Goal: Find contact information: Find contact information

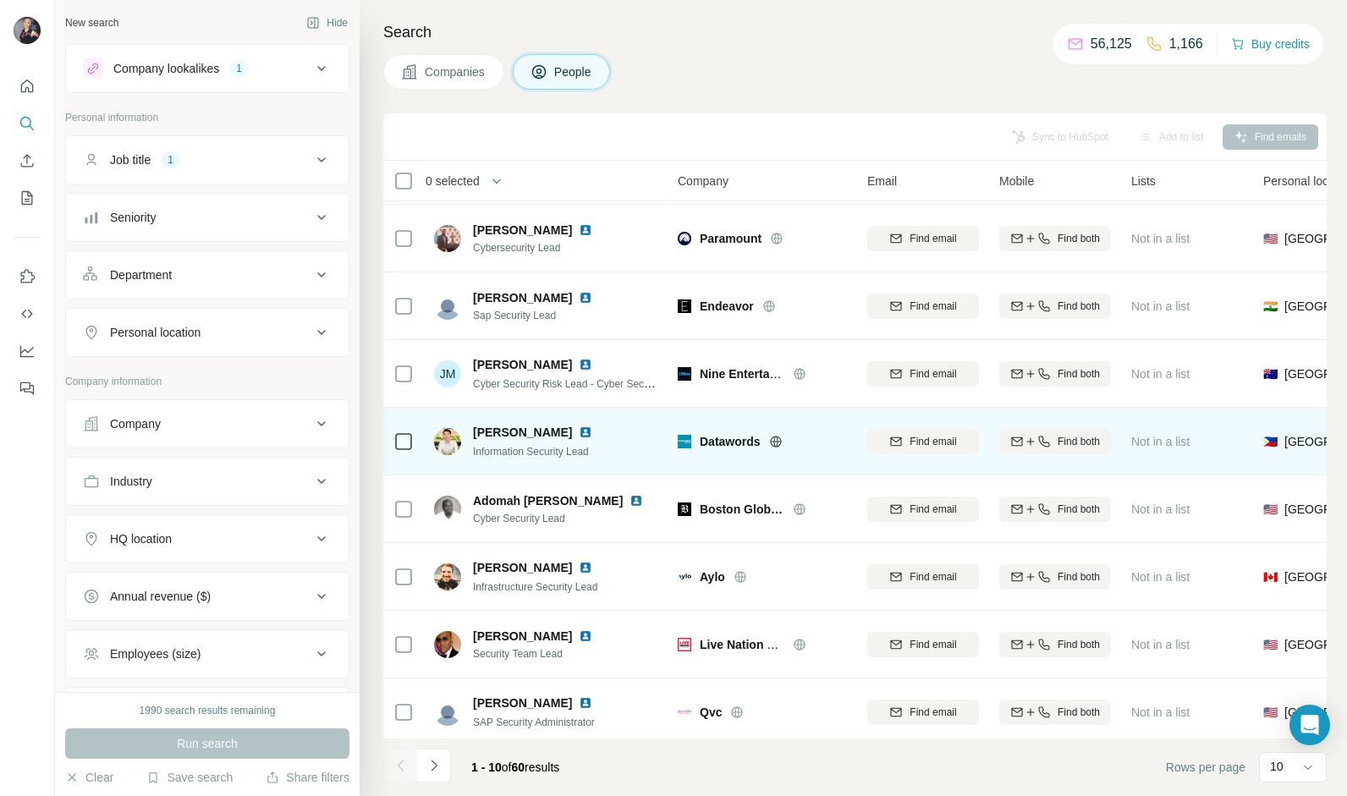
scroll to position [63, 0]
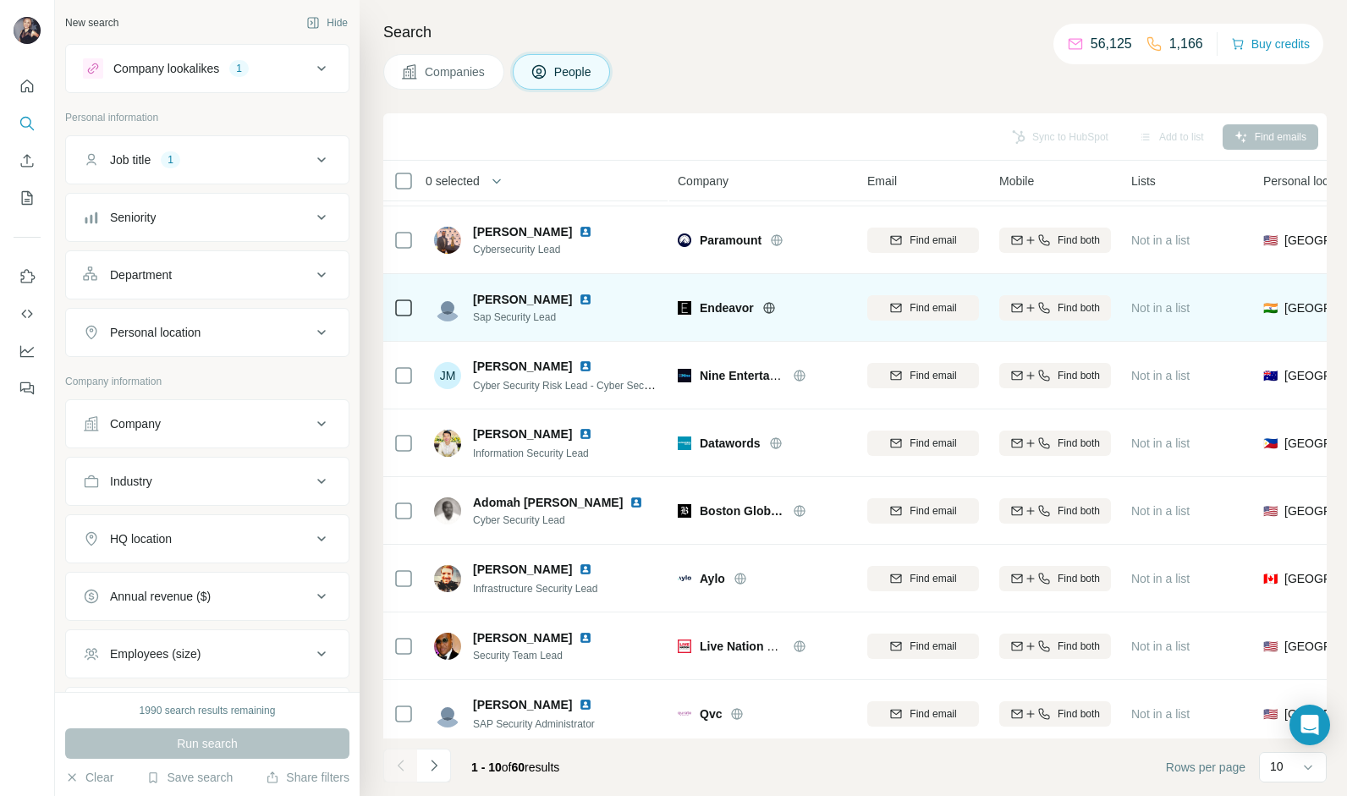
drag, startPoint x: 526, startPoint y: 296, endPoint x: 491, endPoint y: 305, distance: 36.5
drag, startPoint x: 491, startPoint y: 305, endPoint x: 437, endPoint y: 315, distance: 55.1
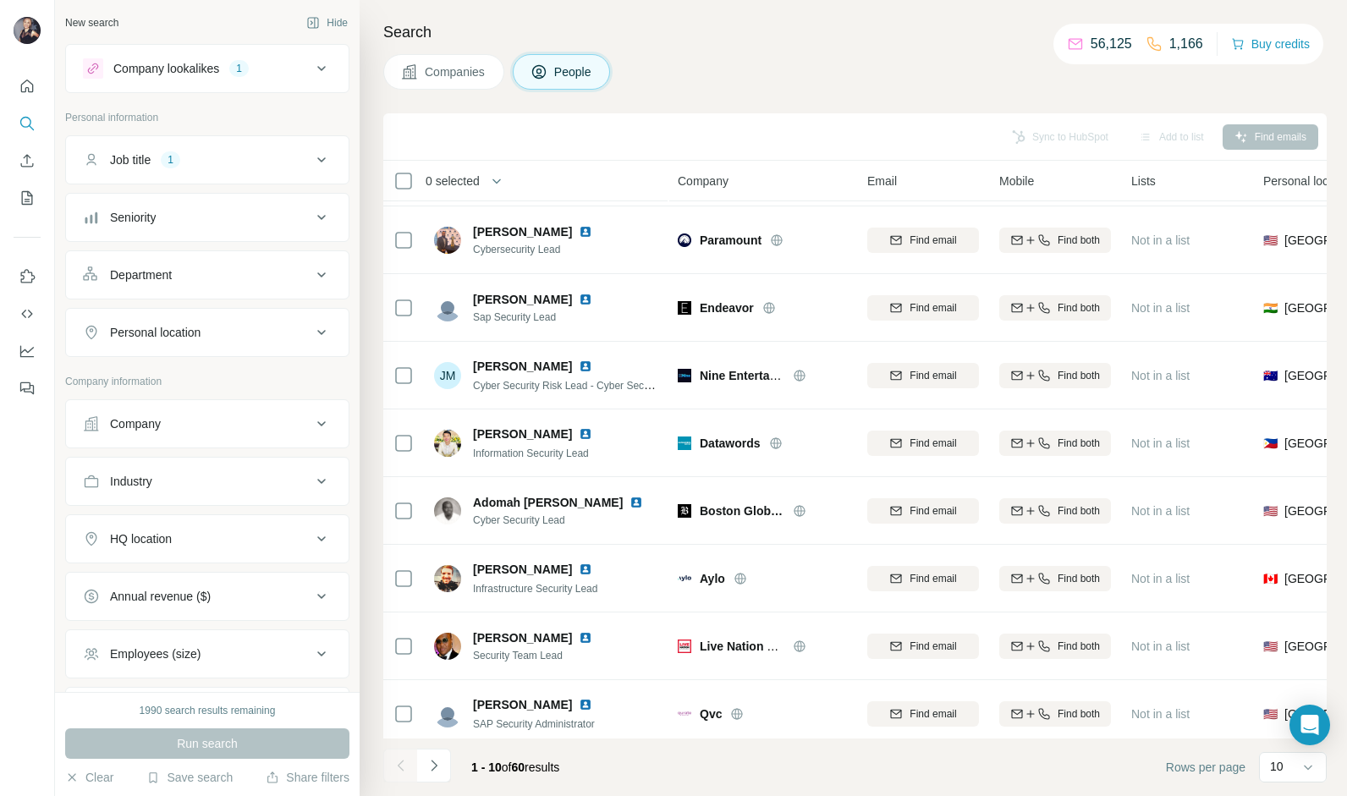
click at [741, 58] on div "Companies People" at bounding box center [855, 72] width 944 height 36
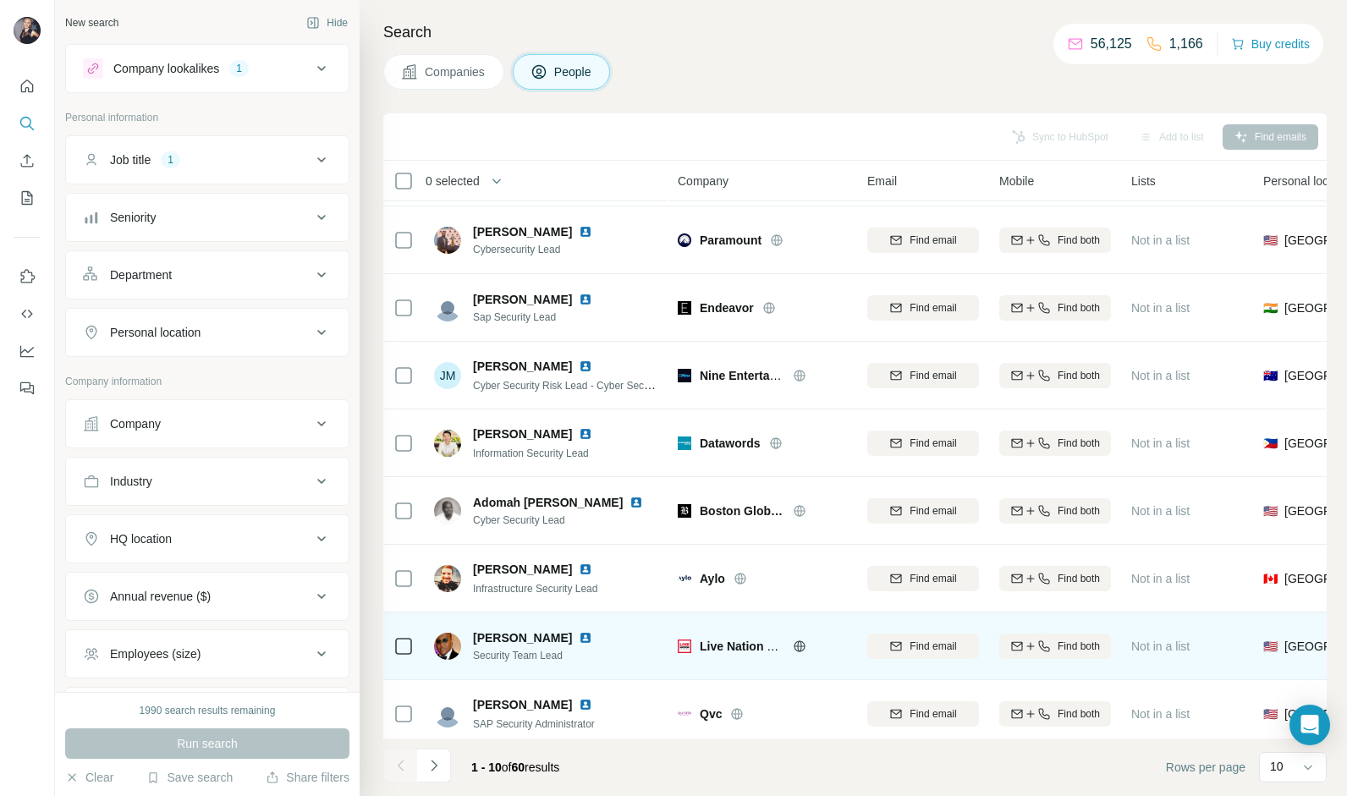
scroll to position [147, 0]
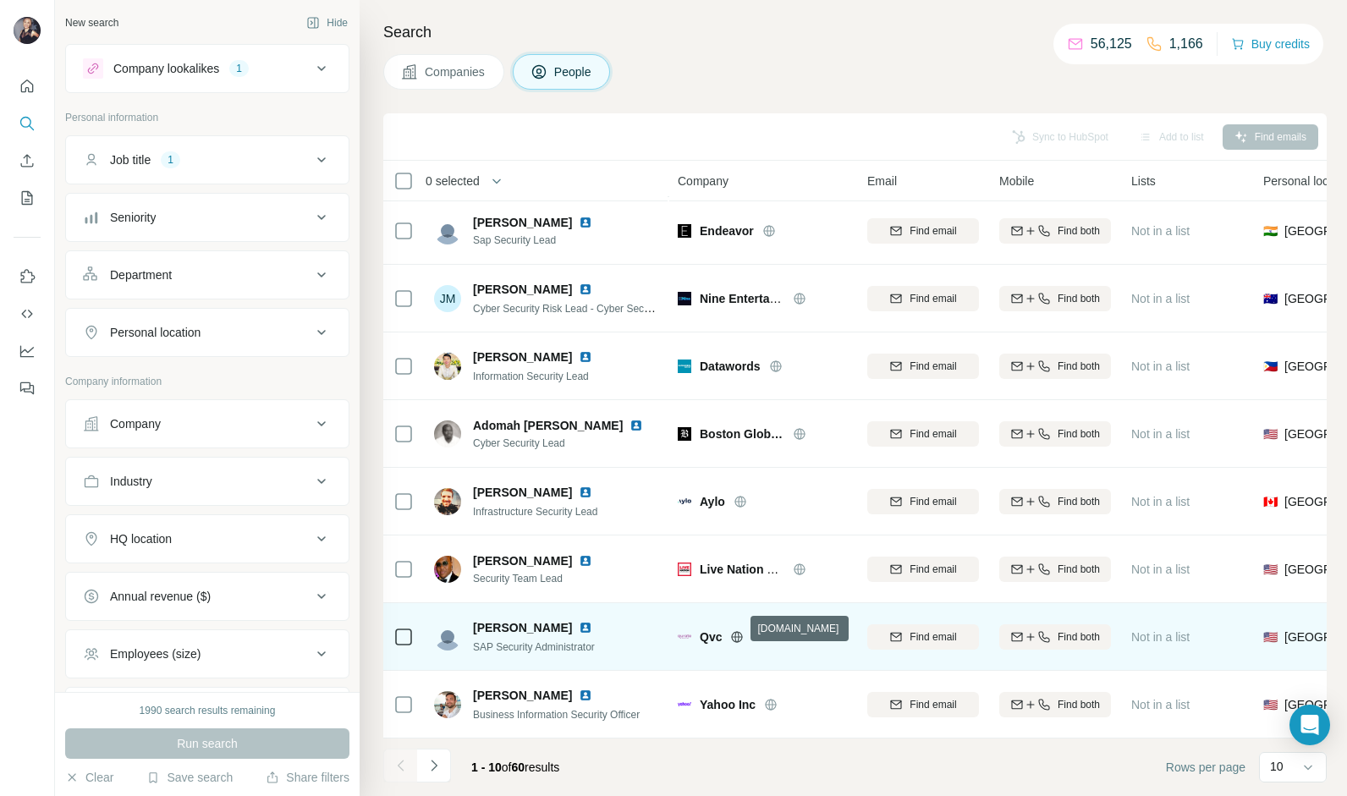
click at [736, 630] on icon at bounding box center [737, 637] width 14 height 14
click at [533, 619] on span "[PERSON_NAME]" at bounding box center [522, 627] width 99 height 17
click at [447, 631] on img at bounding box center [447, 637] width 27 height 27
drag, startPoint x: 560, startPoint y: 621, endPoint x: 607, endPoint y: 635, distance: 48.5
click at [607, 635] on div "[PERSON_NAME] SAP Security Administrator" at bounding box center [546, 636] width 225 height 47
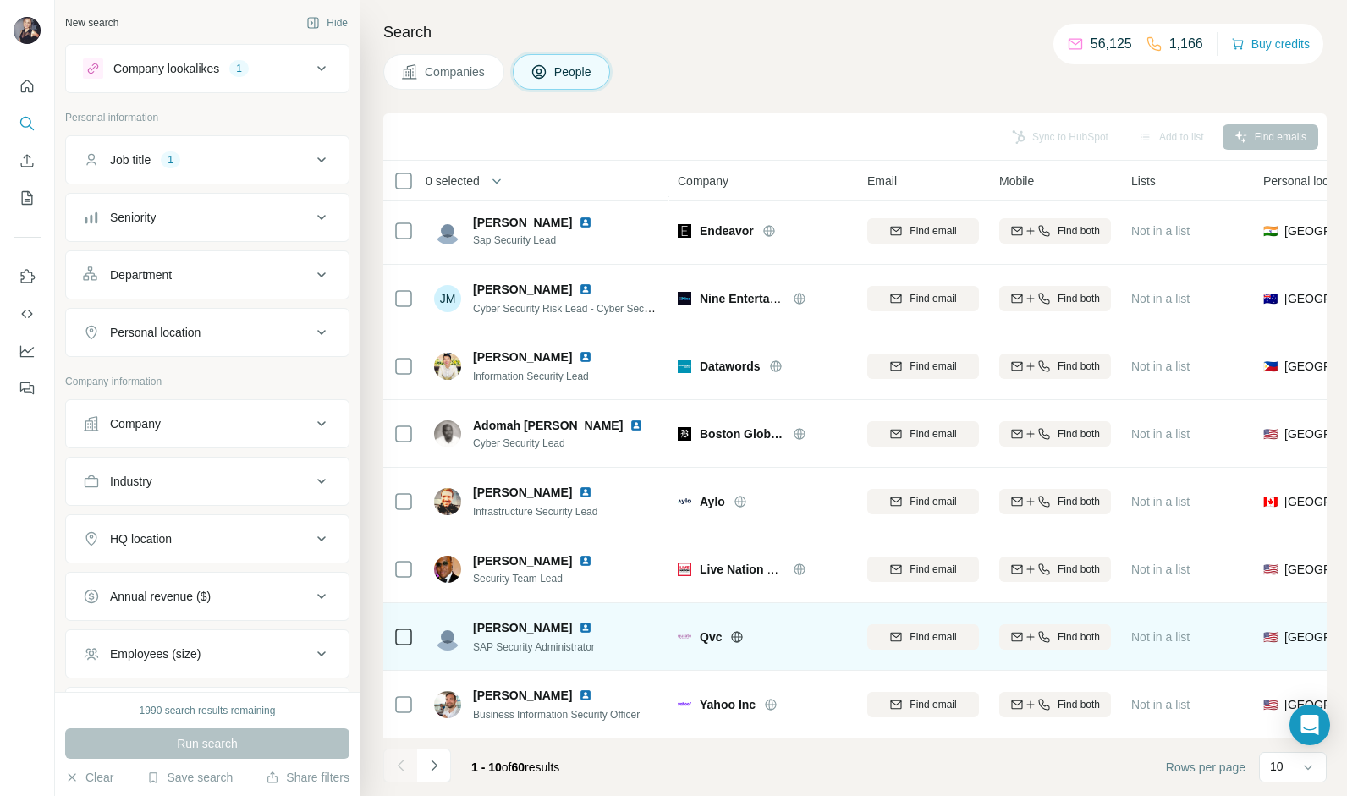
click at [608, 635] on div "[PERSON_NAME] SAP Security Administrator" at bounding box center [546, 636] width 225 height 47
click at [608, 622] on div "[PERSON_NAME] SAP Security Administrator" at bounding box center [546, 636] width 225 height 47
drag, startPoint x: 473, startPoint y: 614, endPoint x: 564, endPoint y: 616, distance: 90.6
click at [564, 619] on div "[PERSON_NAME]" at bounding box center [543, 627] width 140 height 17
drag, startPoint x: 564, startPoint y: 616, endPoint x: 553, endPoint y: 616, distance: 10.2
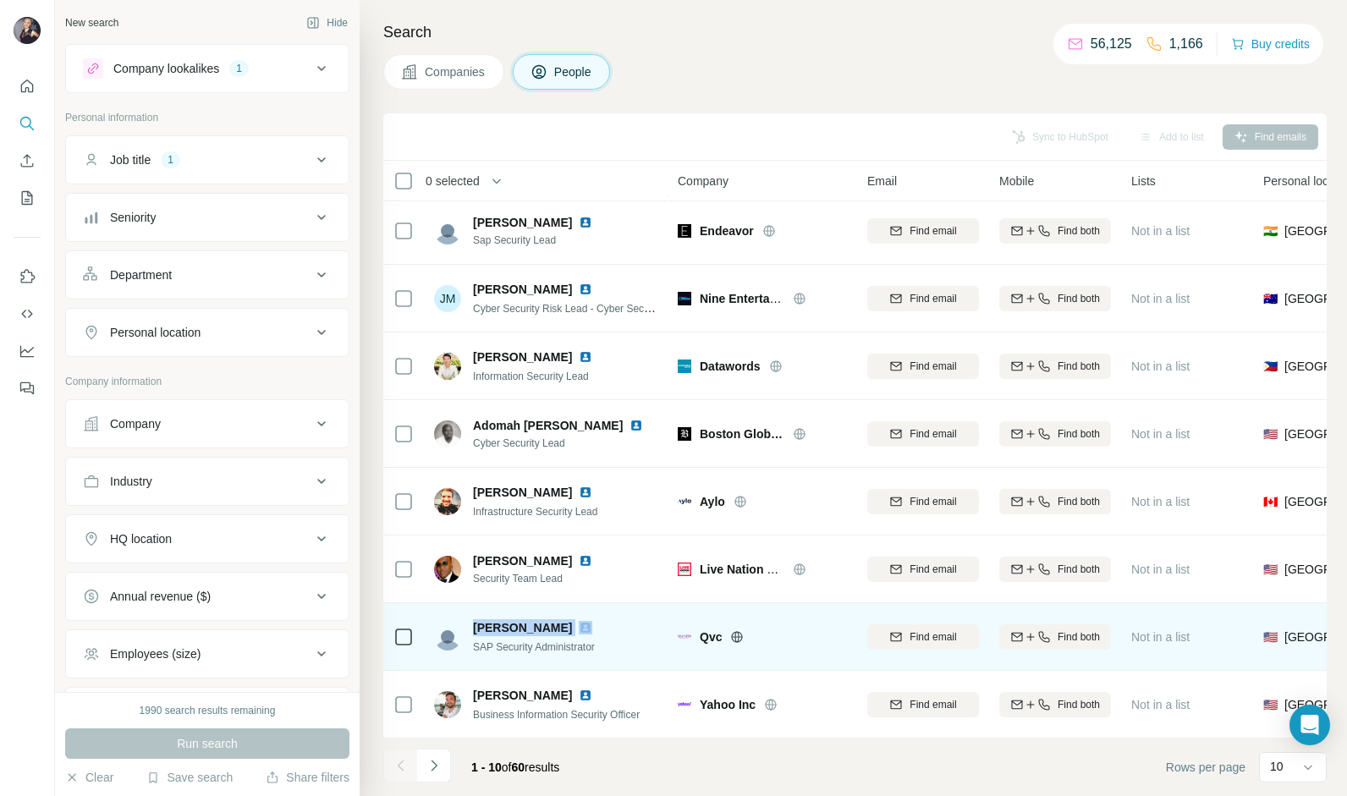
copy span "[PERSON_NAME]"
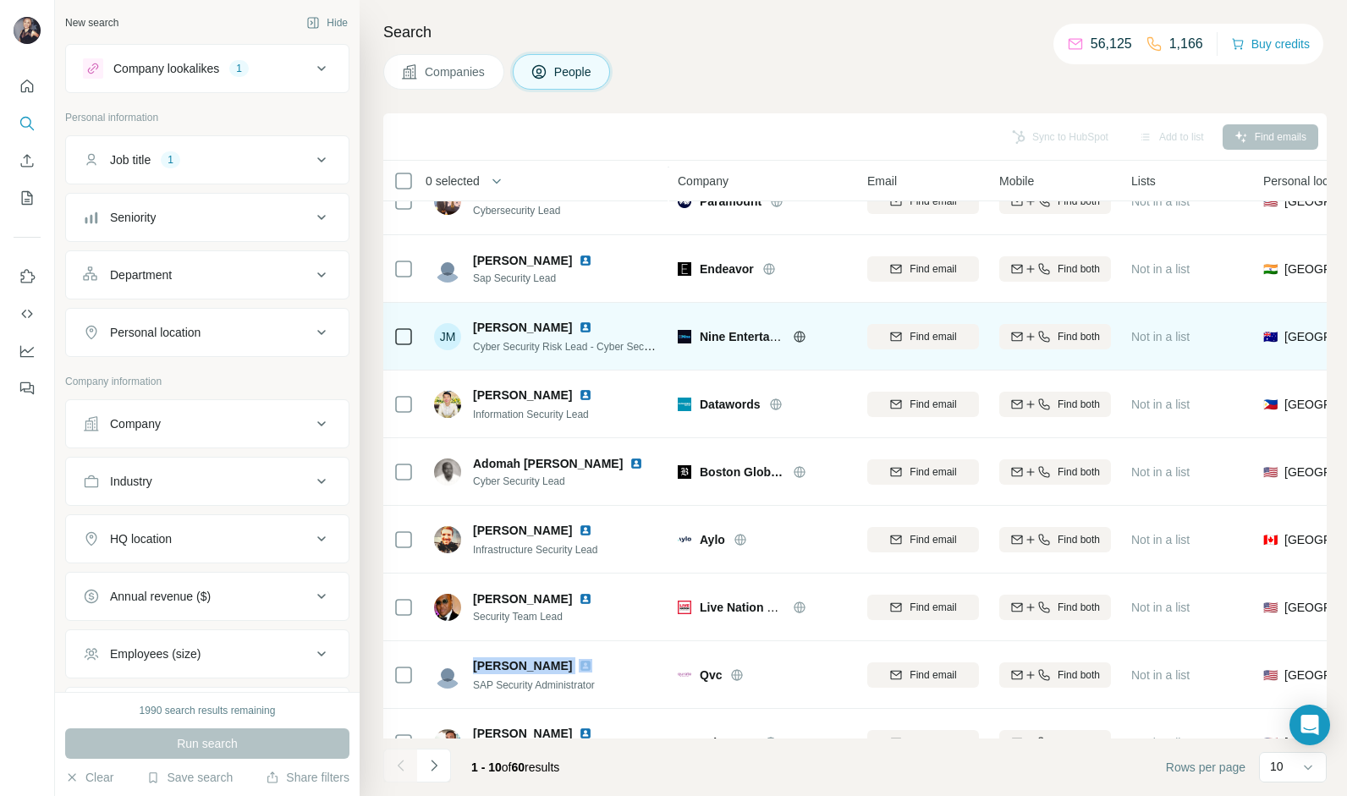
scroll to position [63, 0]
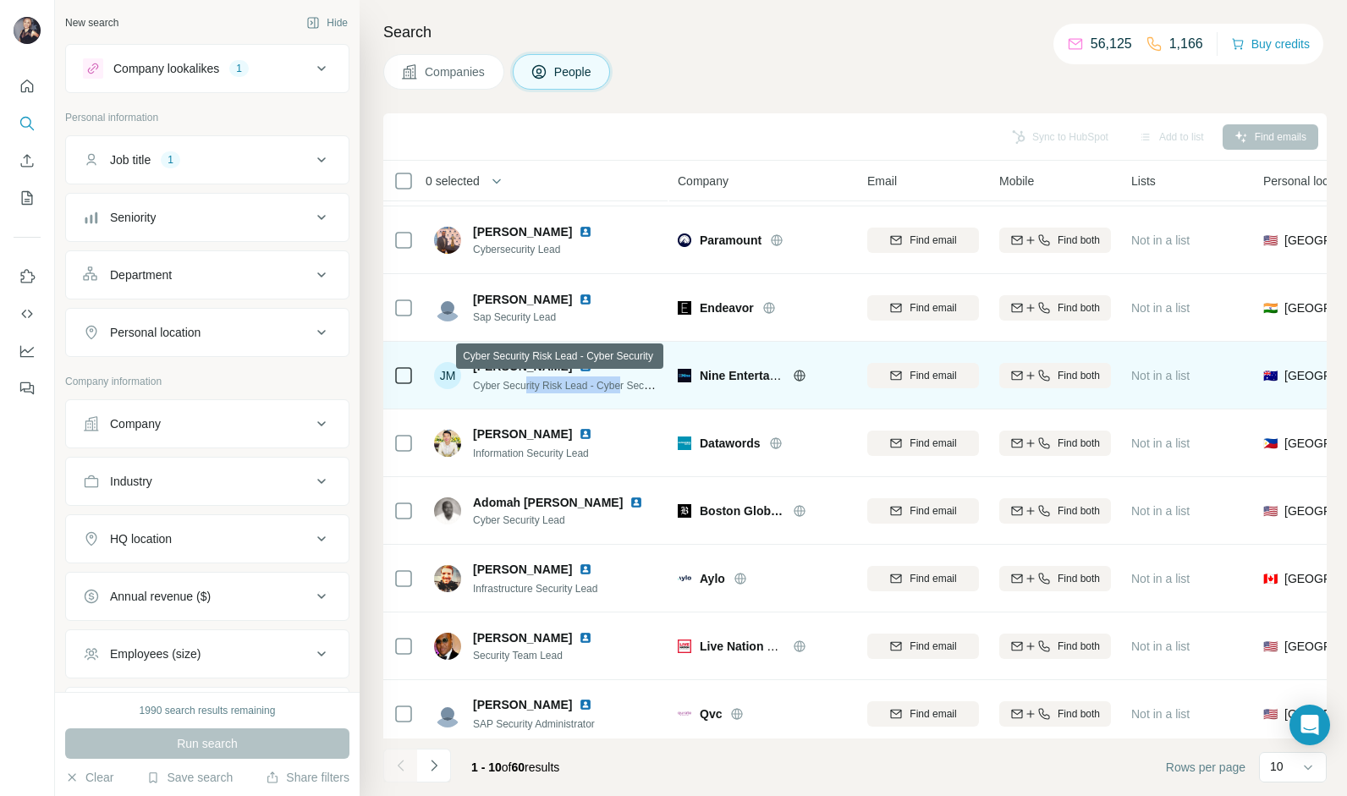
drag, startPoint x: 626, startPoint y: 388, endPoint x: 530, endPoint y: 387, distance: 96.5
click at [530, 387] on span "Cyber Security Risk Lead - Cyber Security" at bounding box center [568, 385] width 190 height 14
click at [525, 385] on span "Cyber Security Risk Lead - Cyber Security" at bounding box center [568, 385] width 190 height 14
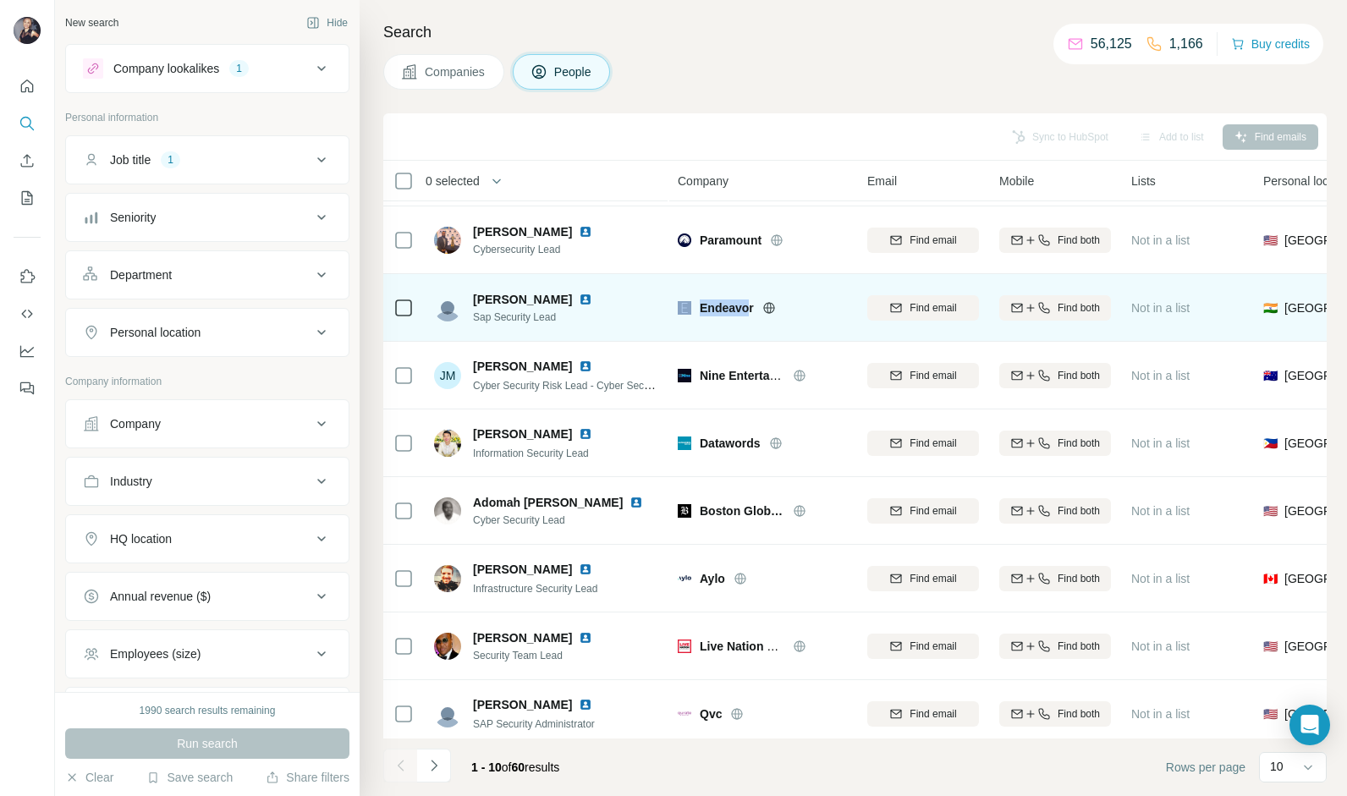
drag, startPoint x: 750, startPoint y: 307, endPoint x: 695, endPoint y: 305, distance: 55.0
click at [695, 305] on div "Endeavor" at bounding box center [762, 308] width 169 height 17
drag, startPoint x: 695, startPoint y: 305, endPoint x: 728, endPoint y: 305, distance: 33.0
click at [726, 305] on span "Endeavor" at bounding box center [727, 308] width 54 height 17
drag, startPoint x: 753, startPoint y: 305, endPoint x: 696, endPoint y: 305, distance: 57.5
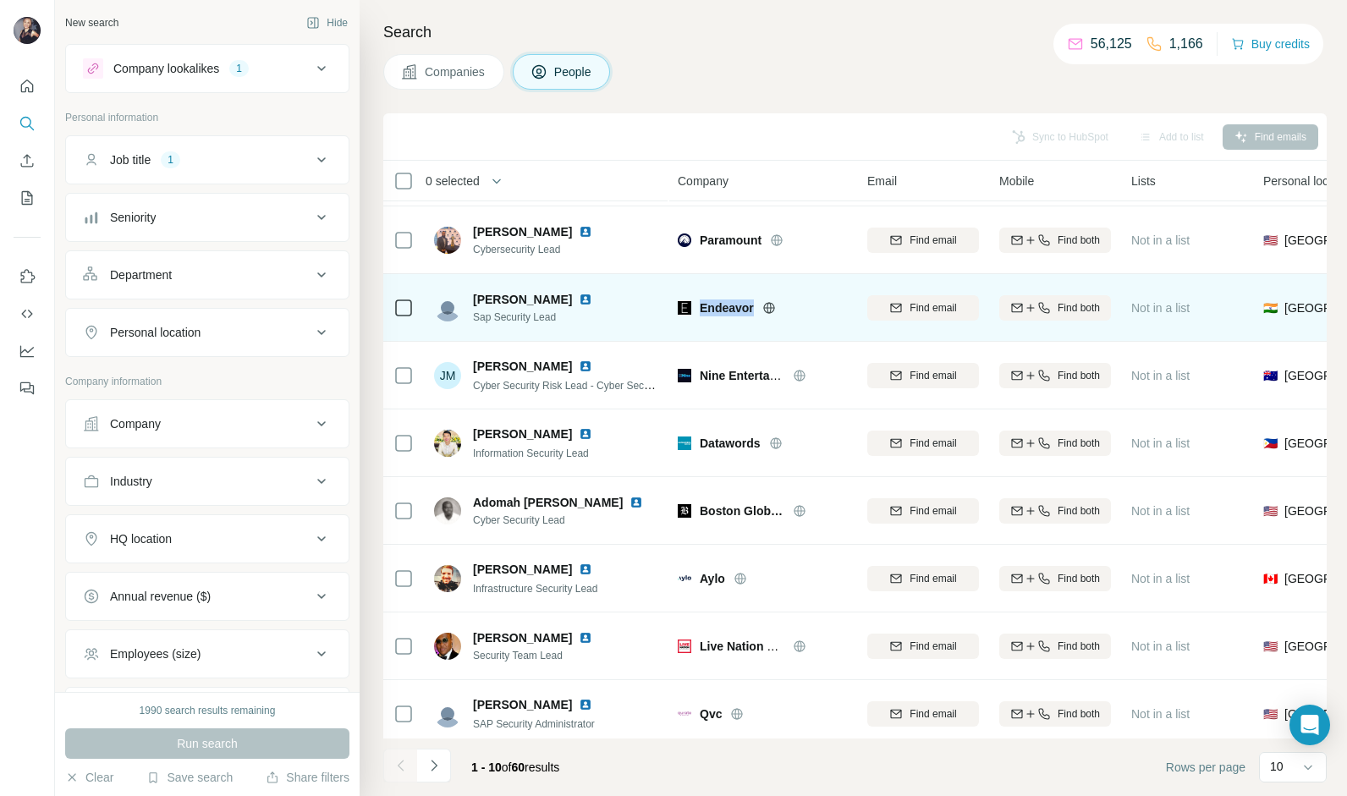
click at [696, 305] on div "Endeavor" at bounding box center [762, 308] width 169 height 17
drag, startPoint x: 548, startPoint y: 294, endPoint x: 465, endPoint y: 296, distance: 83.0
click at [465, 296] on div "[PERSON_NAME] Sap Security Lead" at bounding box center [523, 308] width 179 height 34
drag, startPoint x: 465, startPoint y: 296, endPoint x: 494, endPoint y: 300, distance: 29.1
copy div "[PERSON_NAME]"
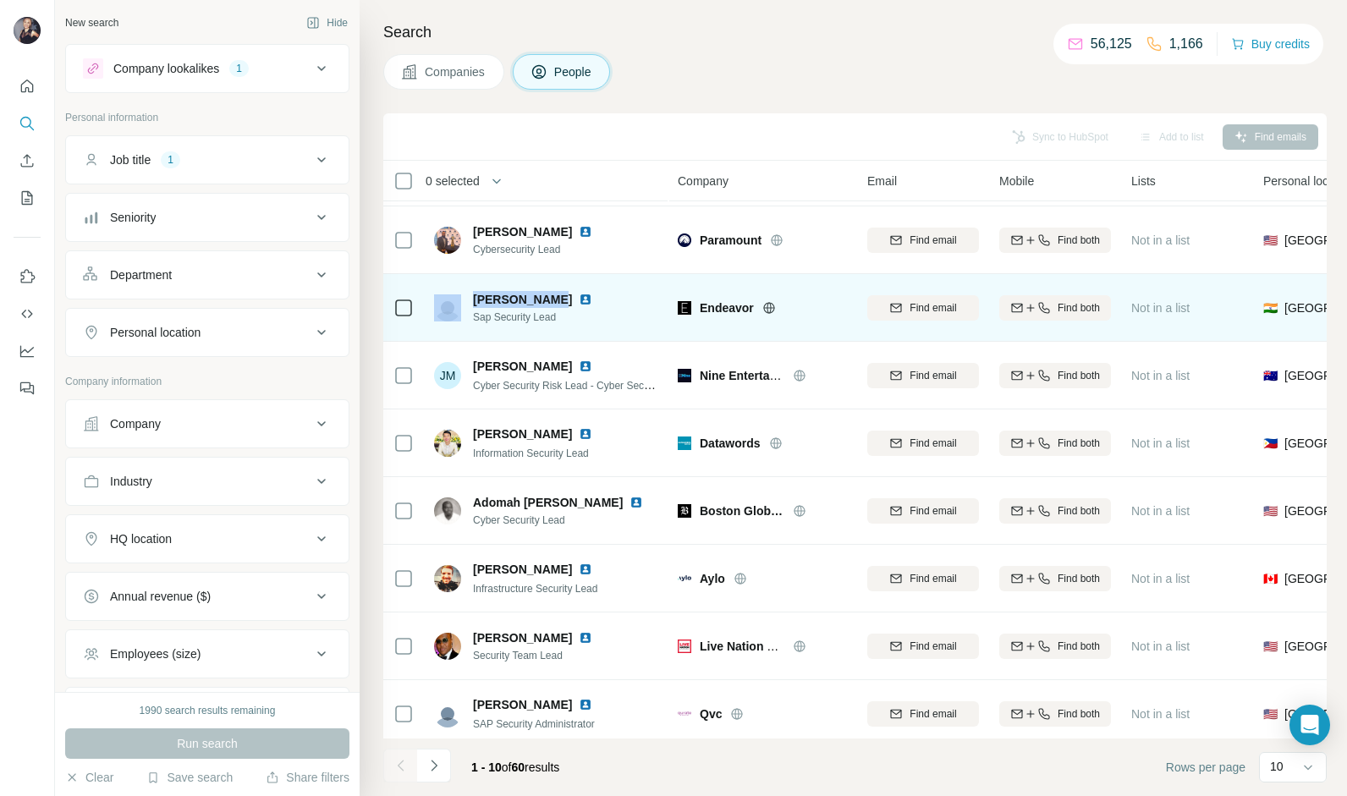
copy div "[PERSON_NAME]"
